Goal: Find specific page/section: Find specific page/section

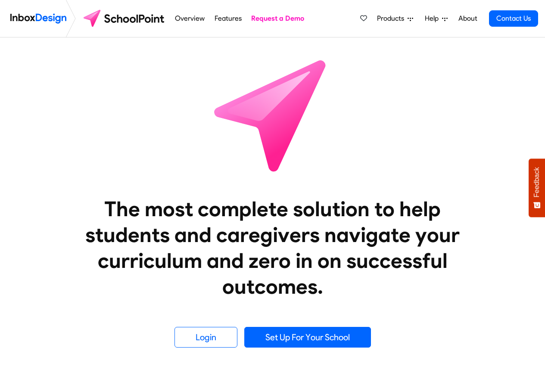
click at [391, 19] on span "Products" at bounding box center [392, 18] width 31 height 10
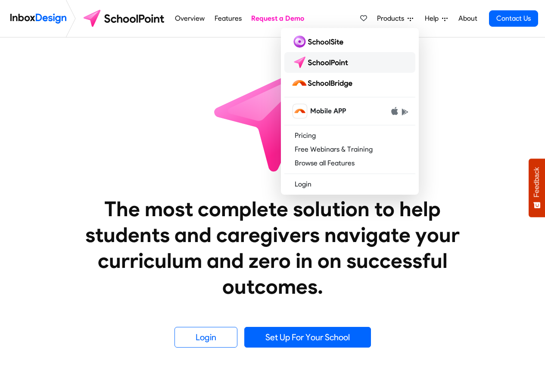
click at [330, 67] on img at bounding box center [321, 63] width 61 height 14
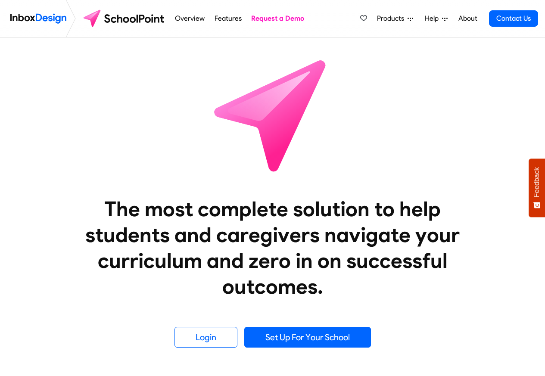
click at [391, 19] on span "Products" at bounding box center [392, 18] width 31 height 10
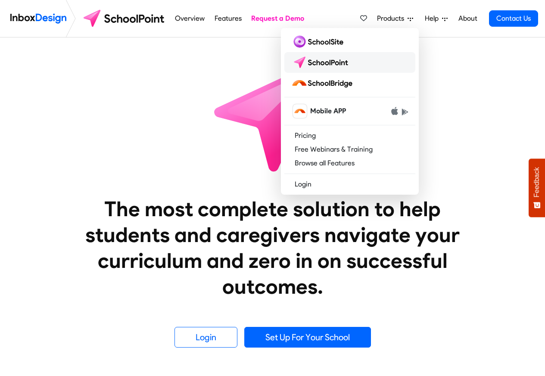
click at [324, 68] on img at bounding box center [321, 63] width 61 height 14
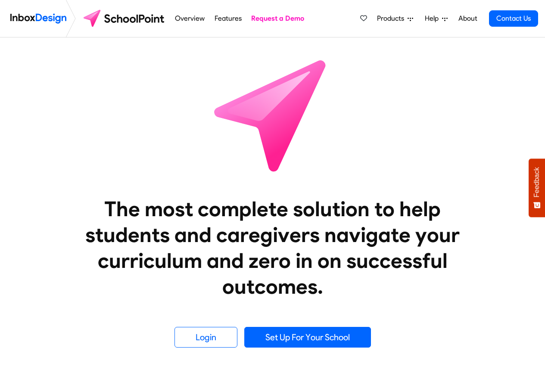
click at [395, 19] on span "Products" at bounding box center [392, 18] width 31 height 10
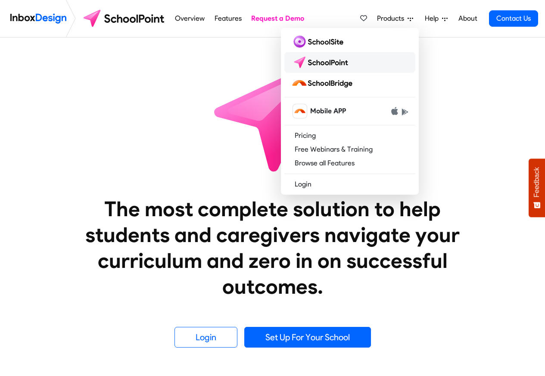
click at [331, 66] on img at bounding box center [321, 63] width 61 height 14
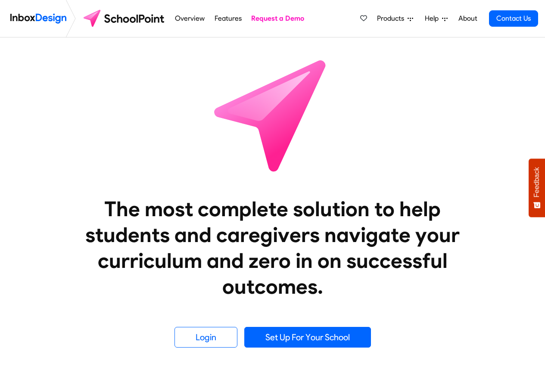
click at [408, 19] on icon at bounding box center [411, 19] width 6 height 3
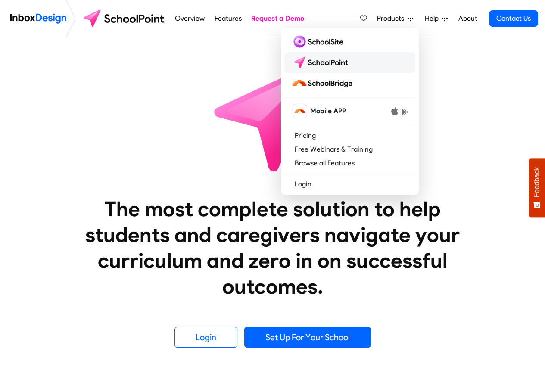
click at [330, 67] on img at bounding box center [321, 63] width 61 height 14
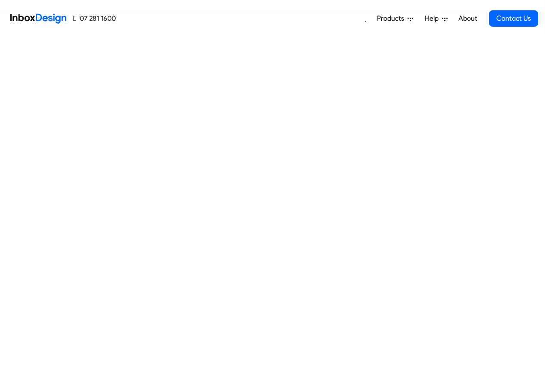
scroll to position [311, 0]
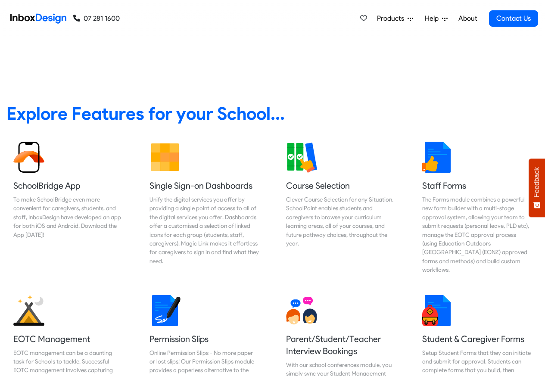
click at [401, 19] on span "Products" at bounding box center [392, 18] width 31 height 10
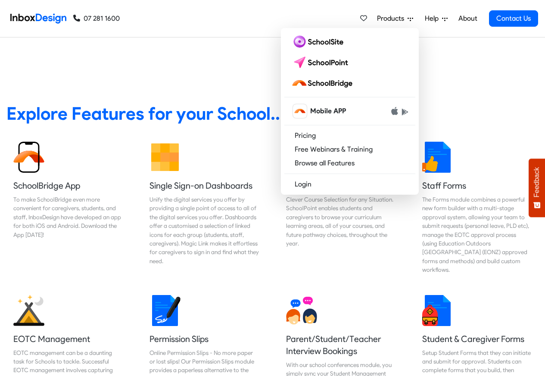
scroll to position [622, 0]
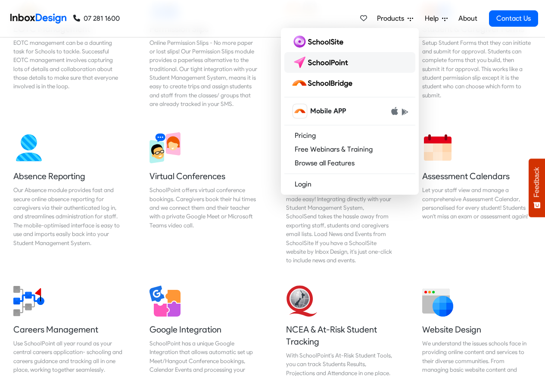
click at [314, 69] on img at bounding box center [321, 63] width 61 height 14
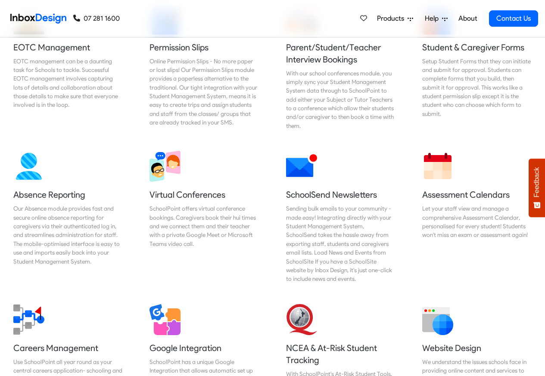
scroll to position [569, 0]
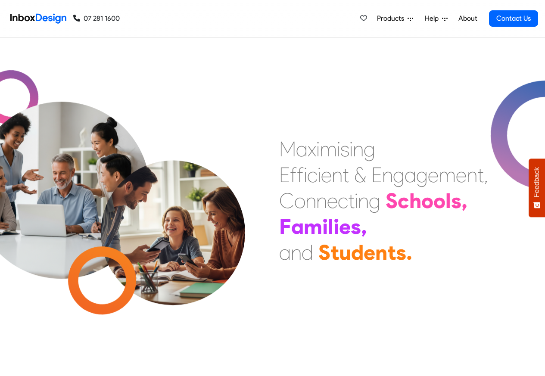
scroll to position [259, 0]
